Goal: Information Seeking & Learning: Check status

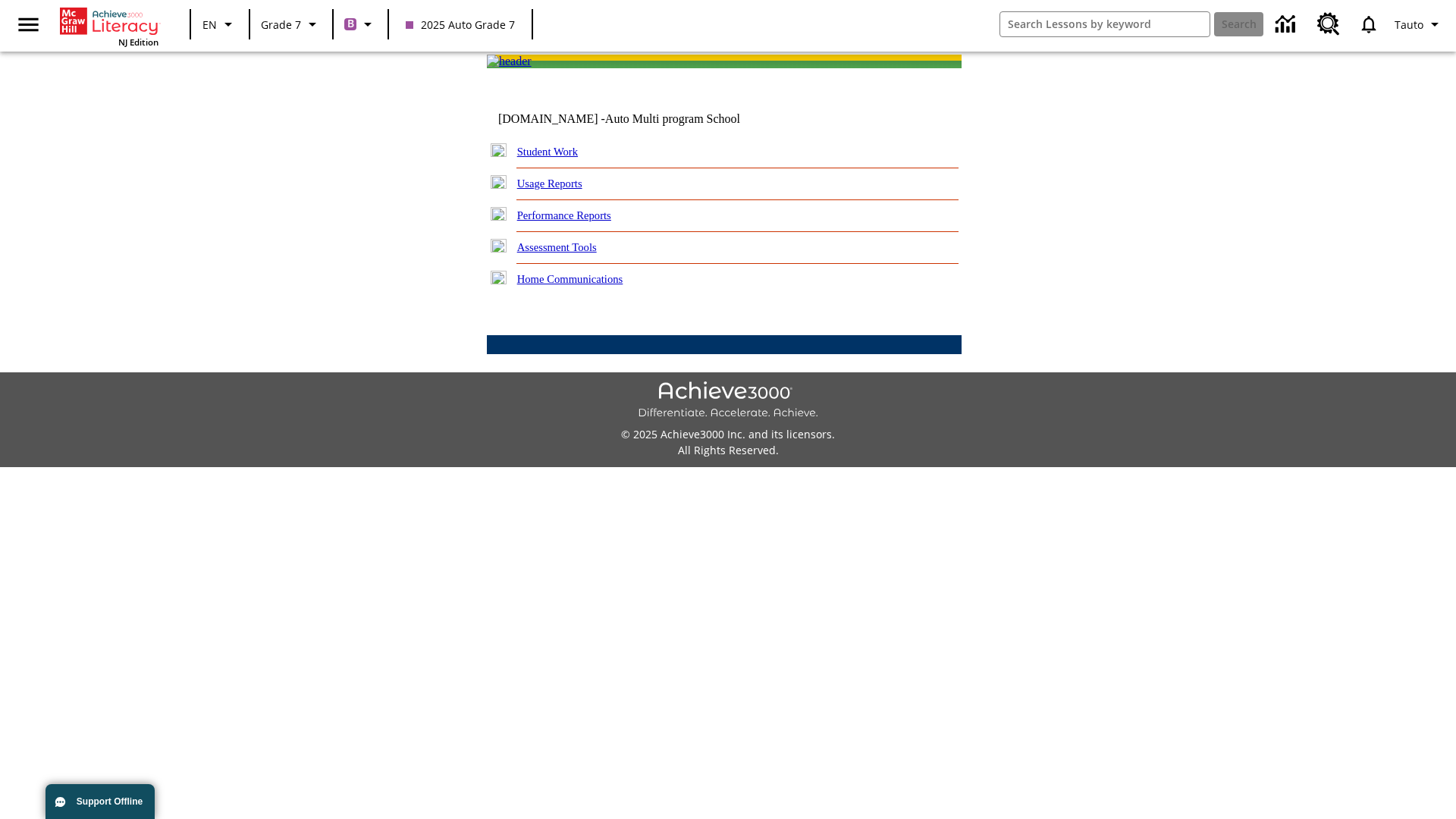
click at [580, 222] on link "Performance Reports" at bounding box center [564, 215] width 94 height 12
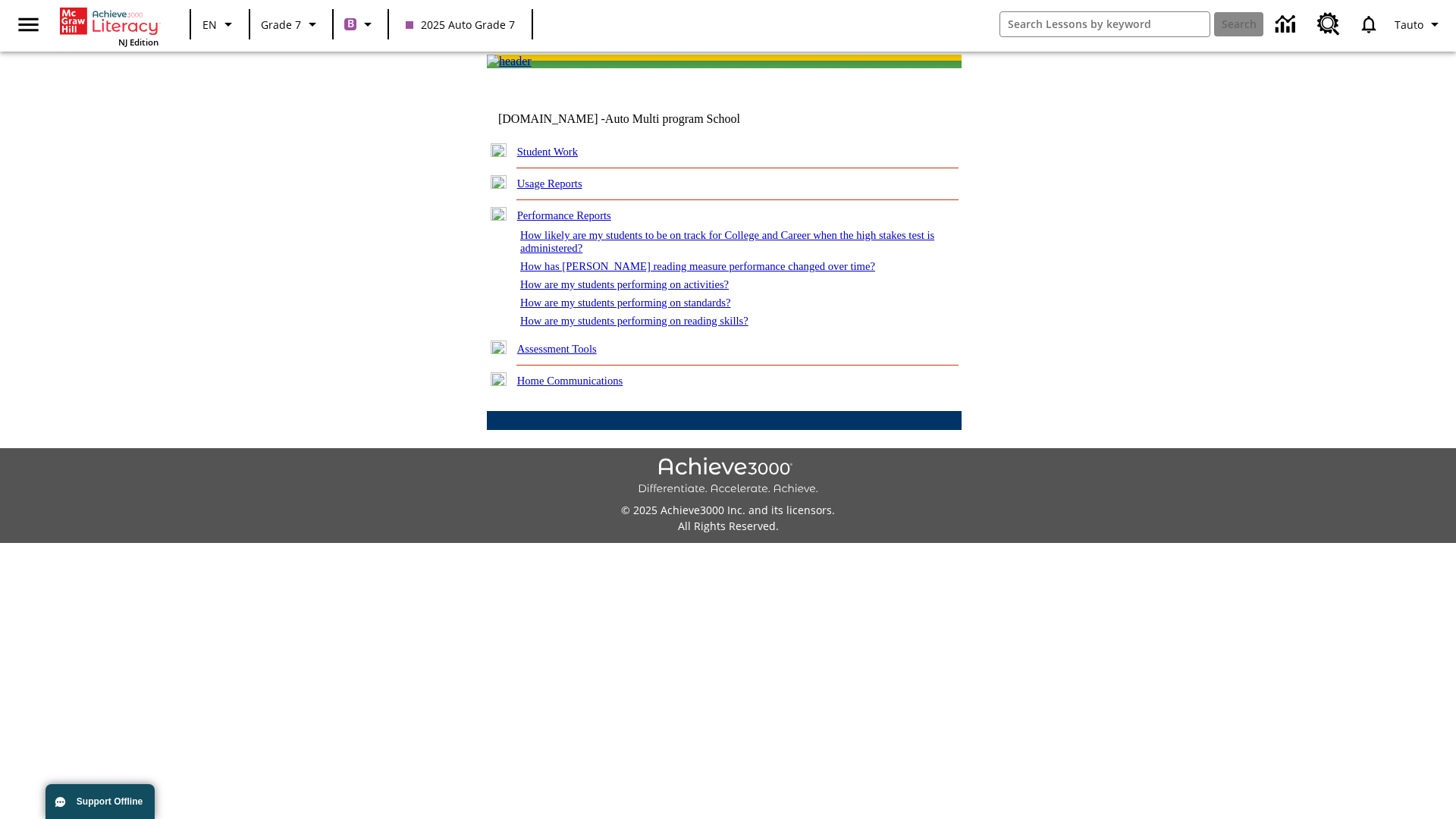
click at [650, 327] on link "How are my students performing on reading skills?" at bounding box center [635, 321] width 228 height 12
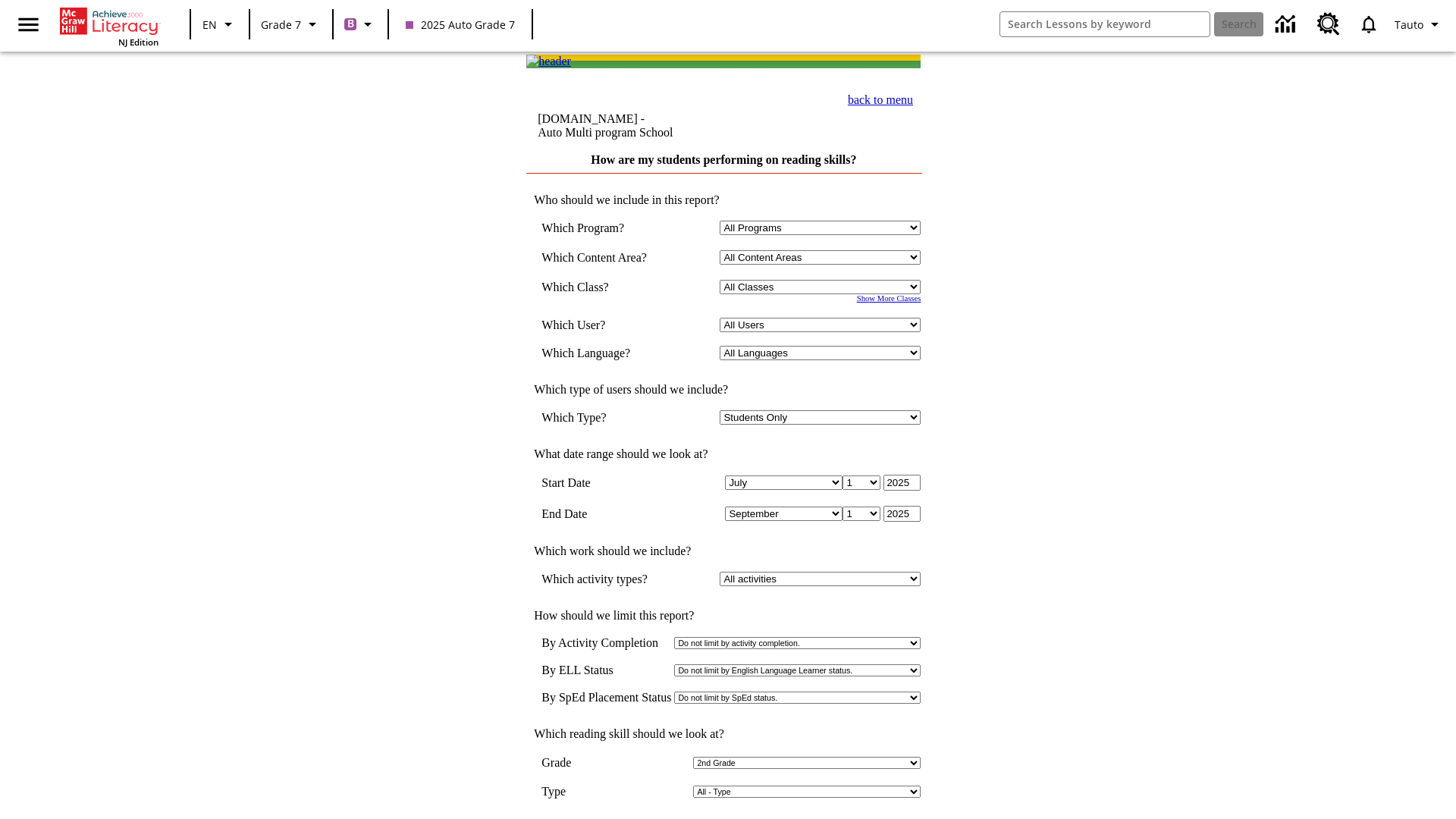
select select "2"
